Goal: Task Accomplishment & Management: Manage account settings

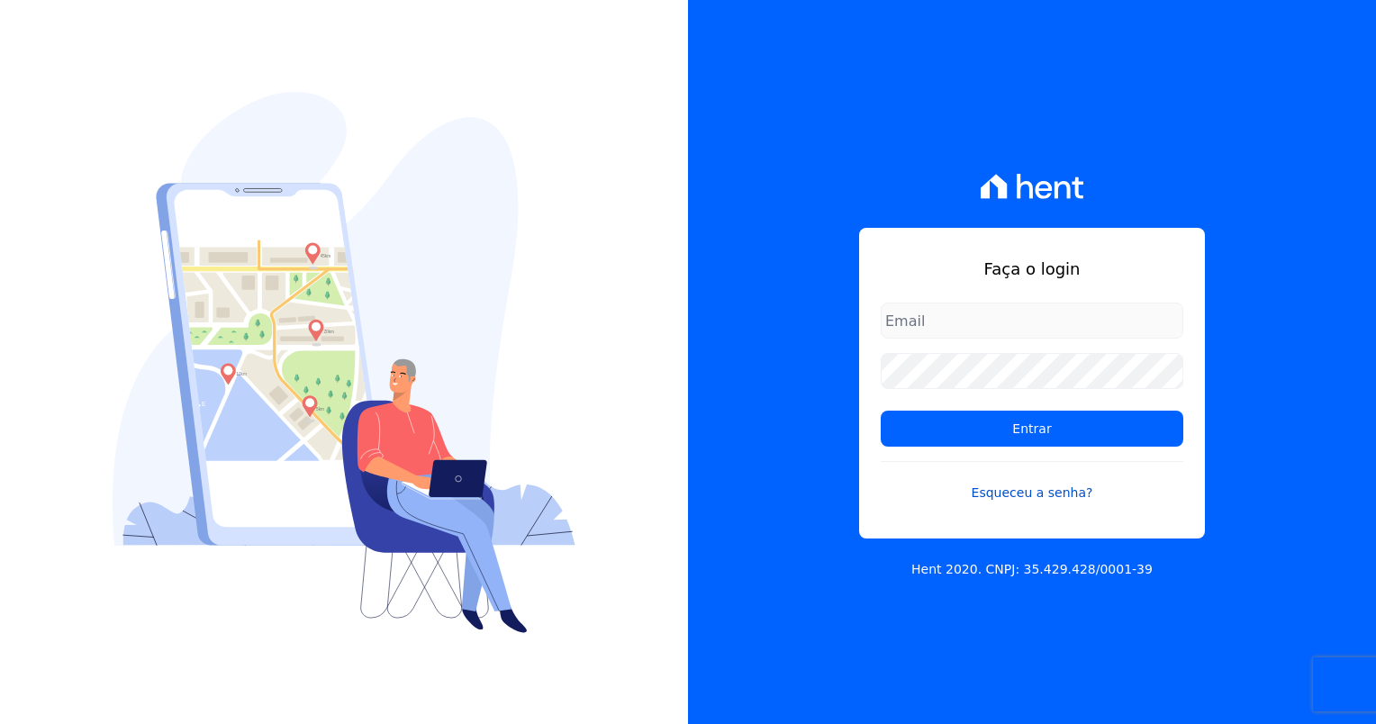
click at [1010, 487] on link "Esqueceu a senha?" at bounding box center [1032, 481] width 303 height 41
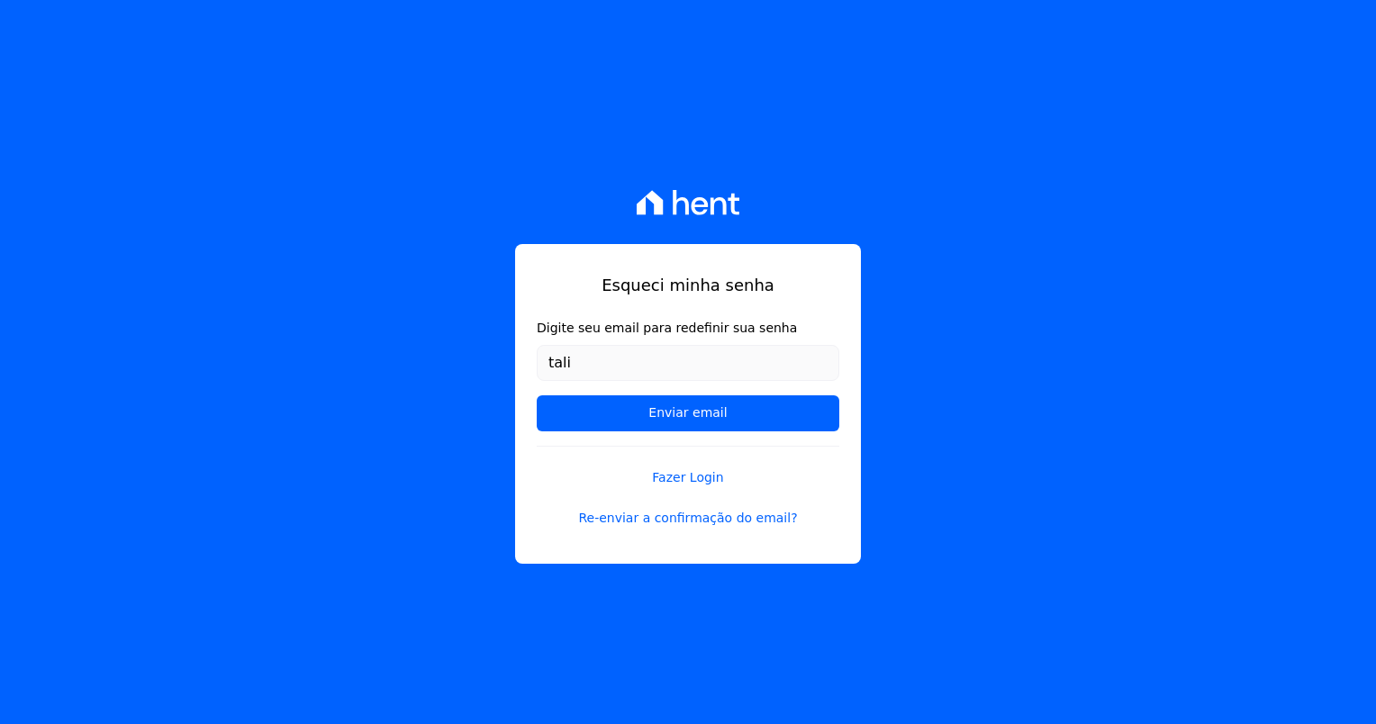
type input "talievangelista1@gmail.com"
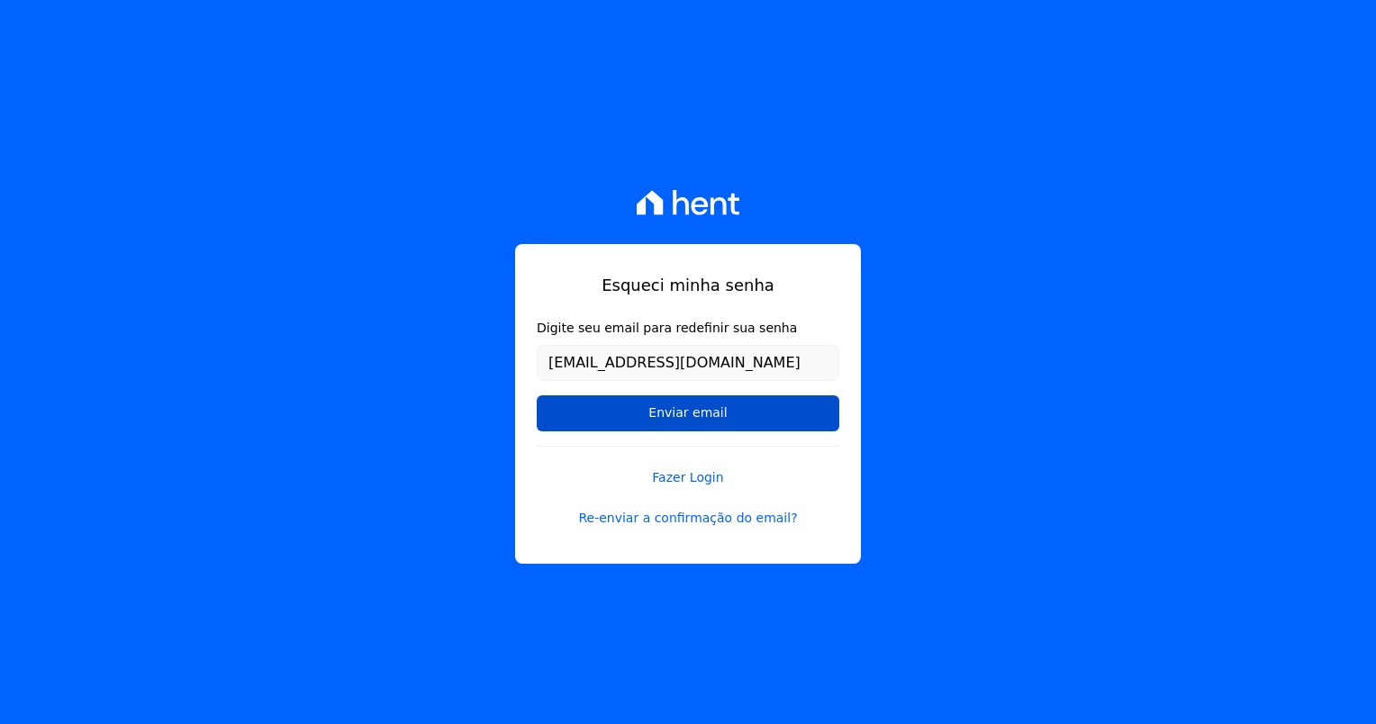
click at [742, 412] on input "Enviar email" at bounding box center [688, 413] width 303 height 36
click at [694, 410] on input "Enviar email" at bounding box center [688, 413] width 303 height 36
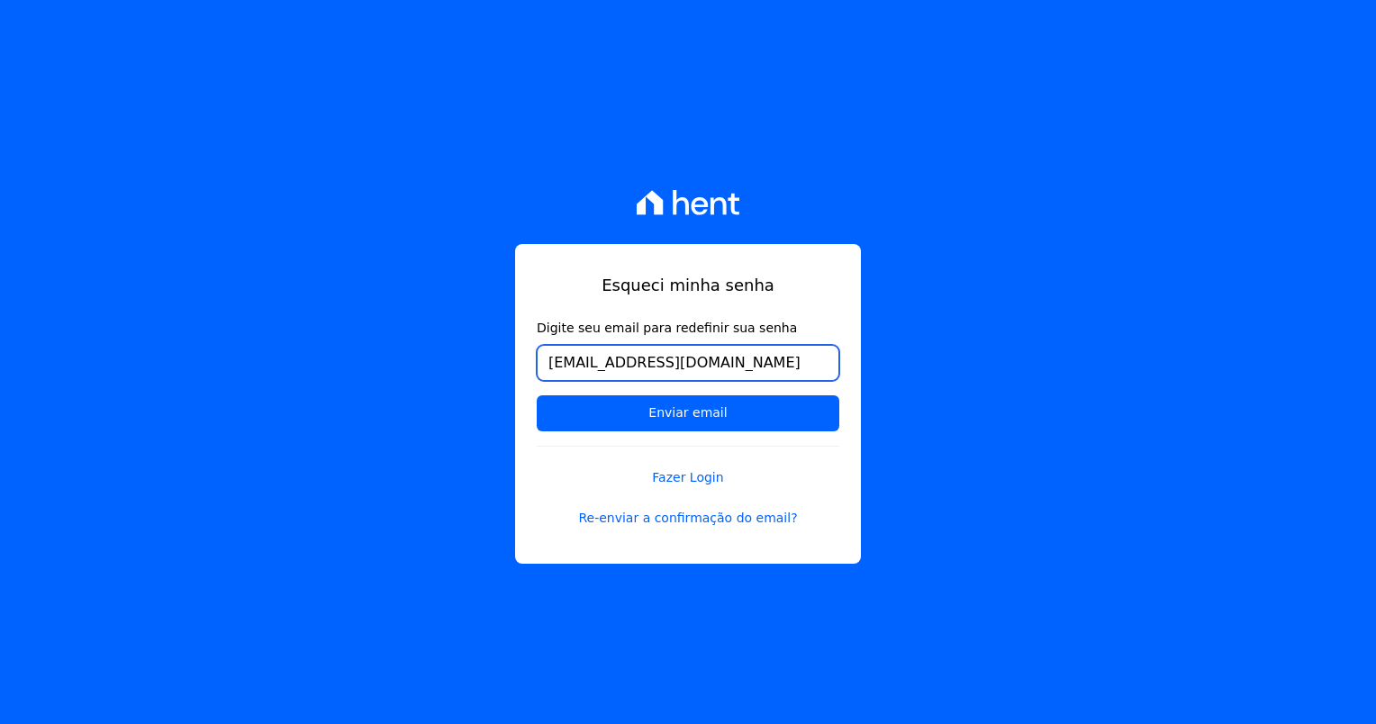
click at [631, 366] on input "talievangelista1@gmail.com" at bounding box center [688, 363] width 303 height 36
